Goal: Learn about a topic

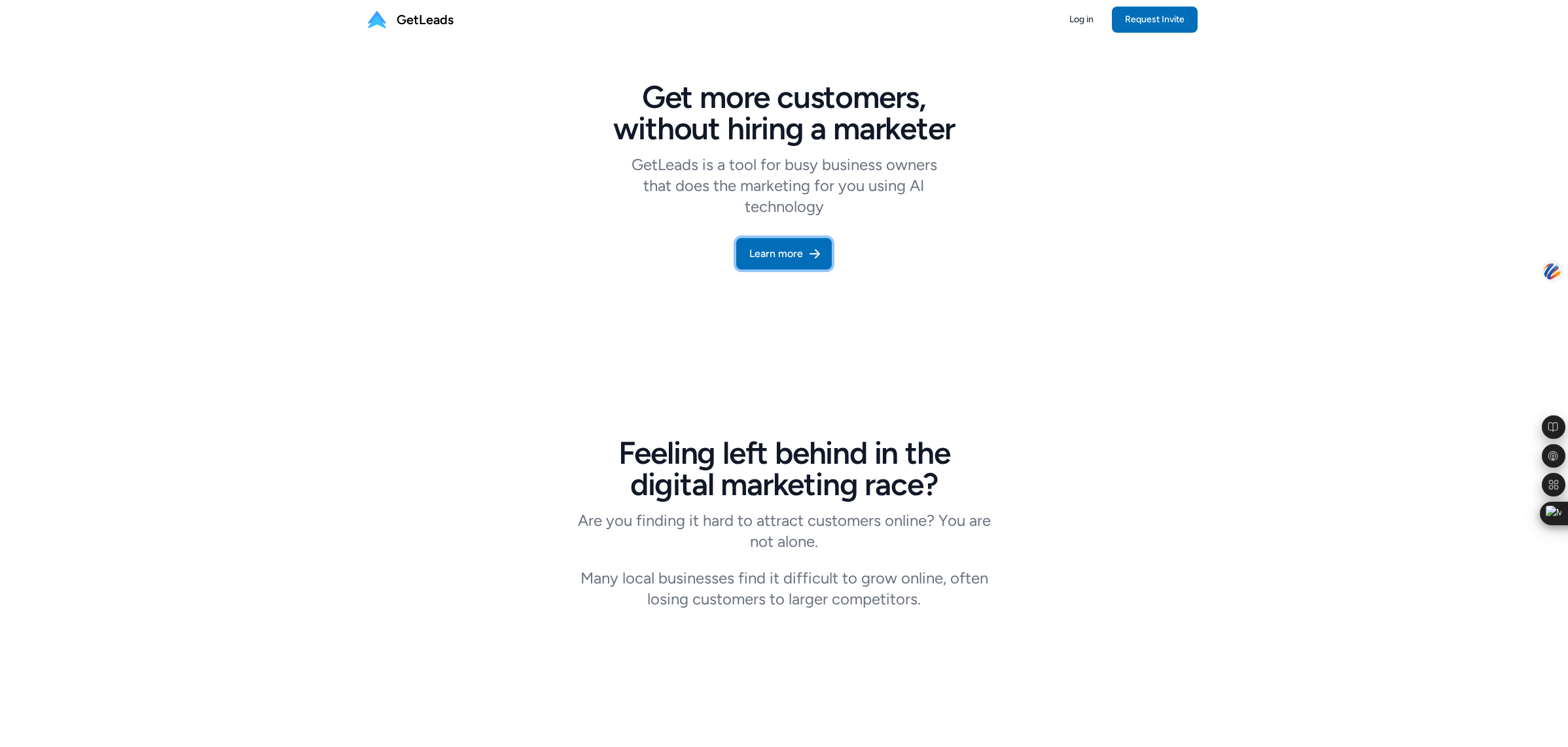
click at [780, 252] on link "Learn more" at bounding box center [784, 254] width 95 height 31
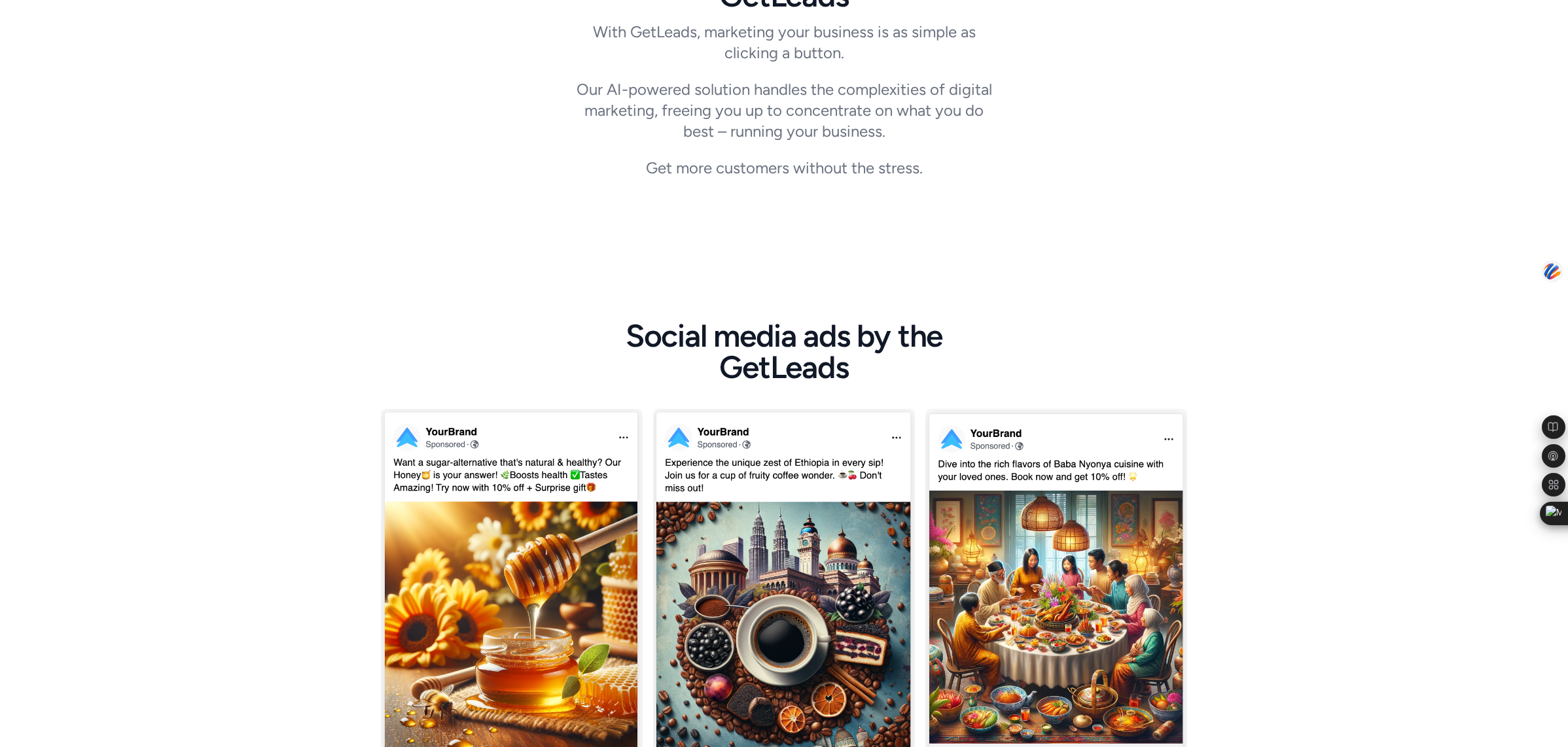
scroll to position [1119, 0]
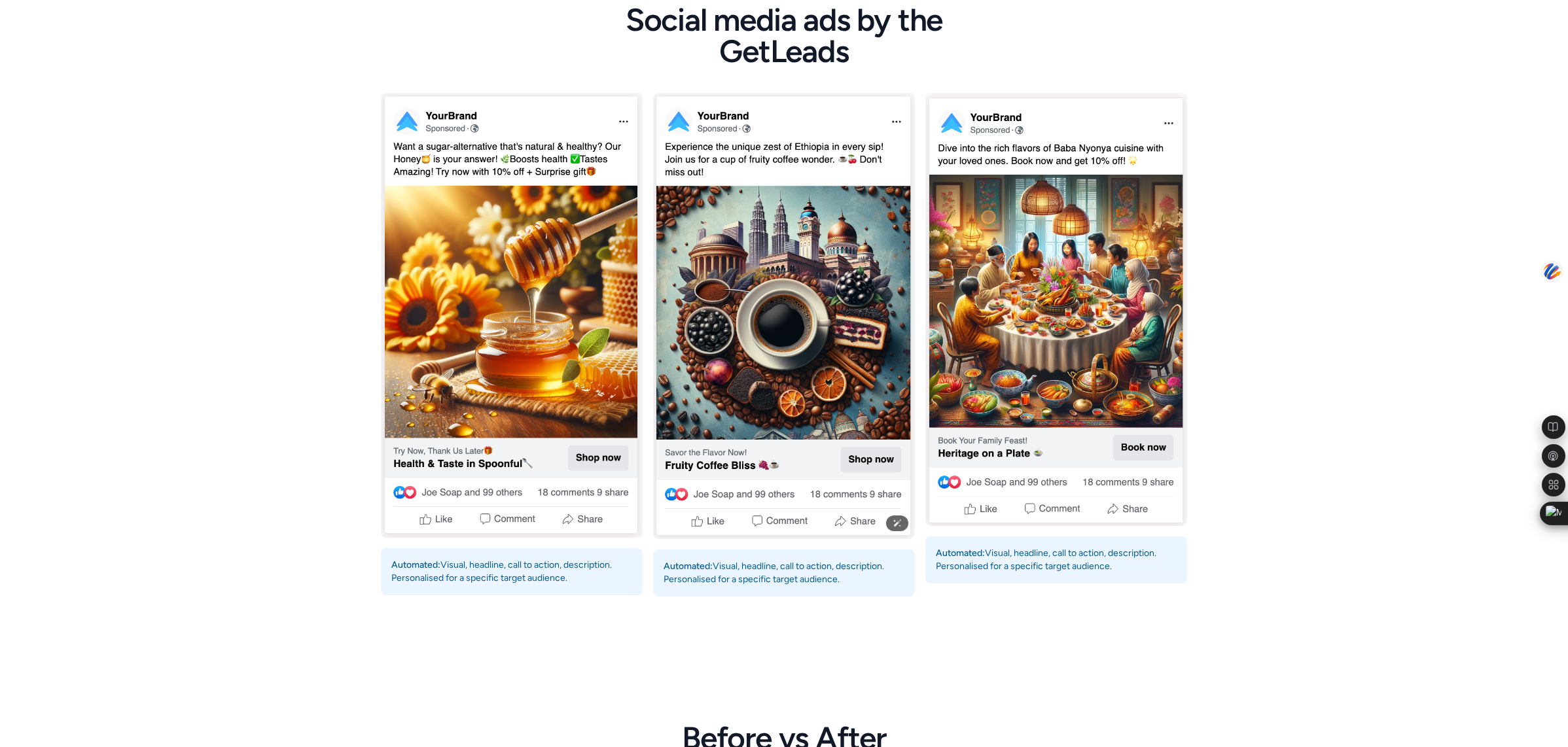
click at [736, 395] on img at bounding box center [784, 316] width 261 height 447
click at [769, 519] on img at bounding box center [784, 316] width 261 height 447
click at [874, 518] on img at bounding box center [784, 316] width 261 height 447
click at [900, 513] on img at bounding box center [784, 316] width 261 height 447
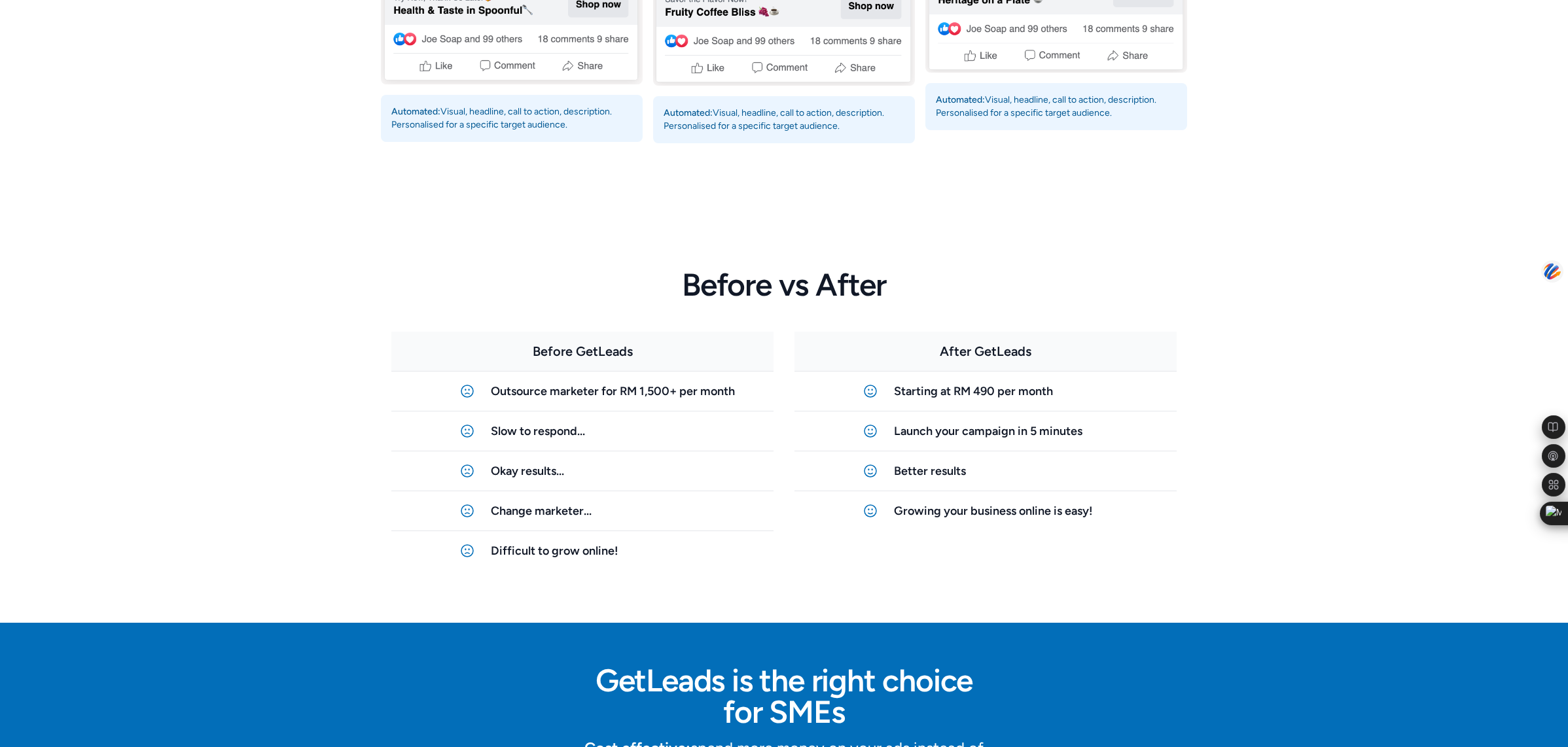
scroll to position [1573, 0]
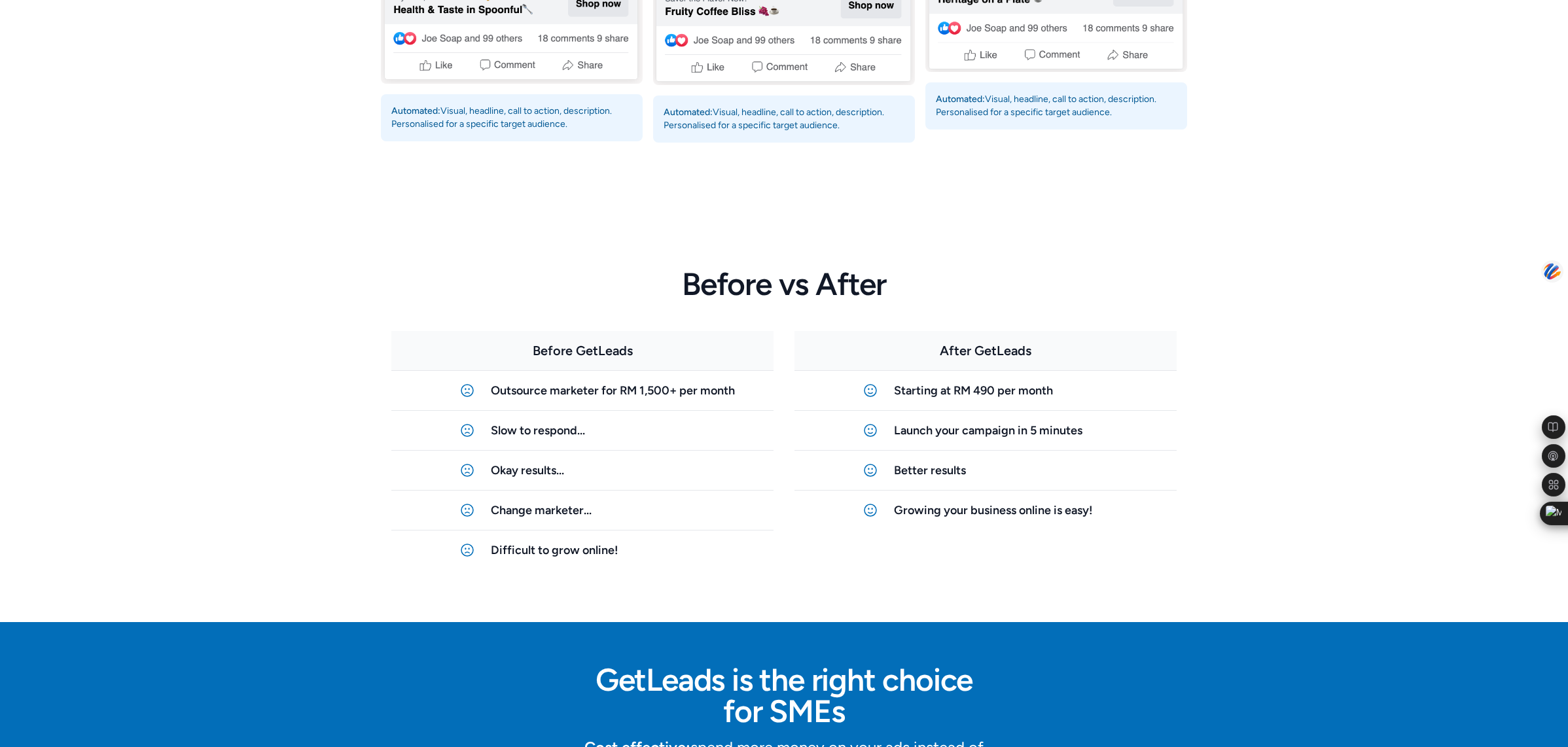
drag, startPoint x: 670, startPoint y: 272, endPoint x: 913, endPoint y: 283, distance: 243.2
click at [913, 283] on h2 "Before vs After" at bounding box center [784, 284] width 503 height 31
click at [779, 357] on div "Before GetLeads Outsource marketer for RM 1,500+ per month Slow to respond... O…" at bounding box center [784, 429] width 806 height 260
drag, startPoint x: 661, startPoint y: 283, endPoint x: 1178, endPoint y: 516, distance: 567.1
click at [1178, 517] on div "Before vs After Before GetLeads Outsource marketer for RM 1,500+ per month Slow…" at bounding box center [784, 414] width 838 height 417
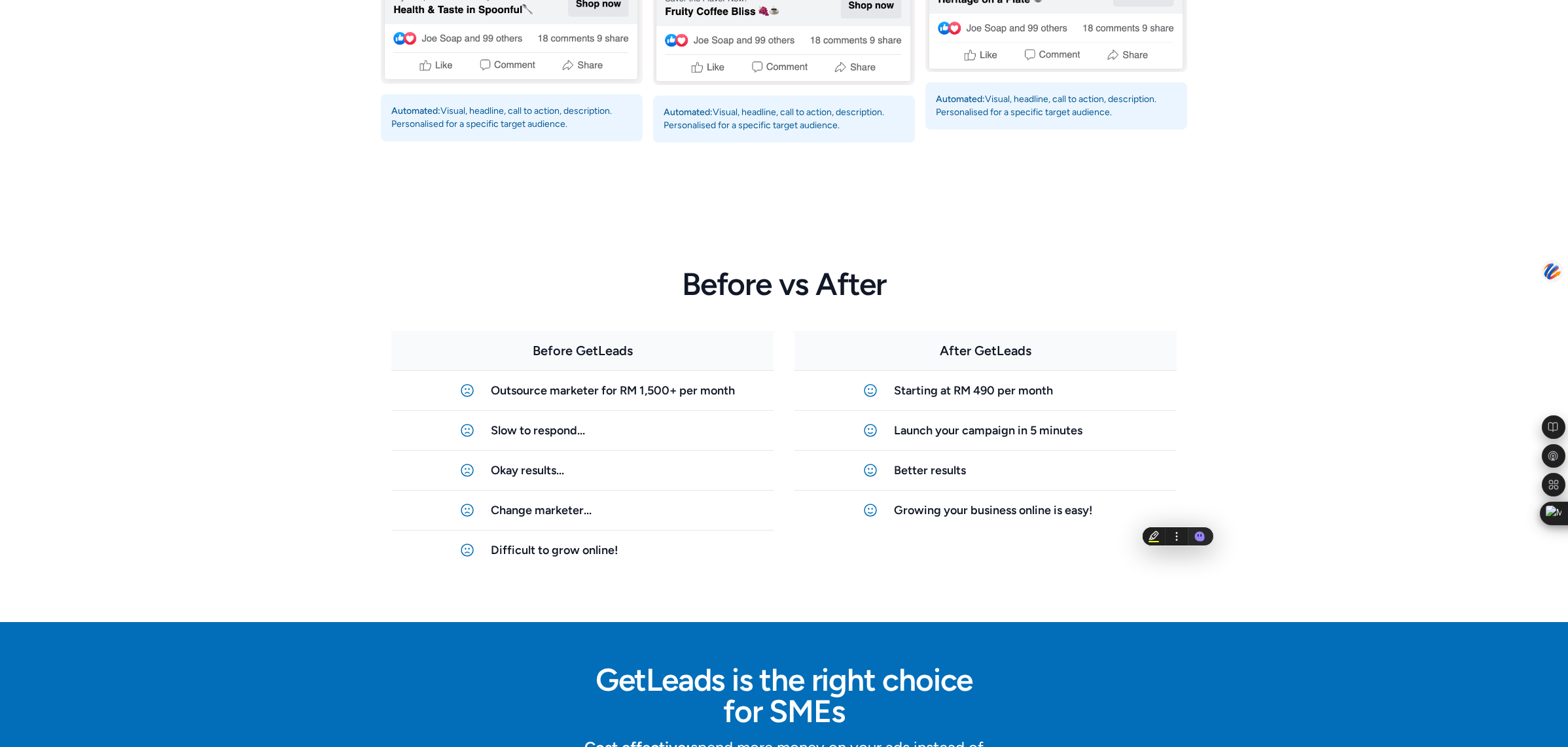
copy div "Before vs After Before GetLeads Outsource marketer for RM 1,500+ per month Slow…"
